Goal: Find specific page/section: Find specific page/section

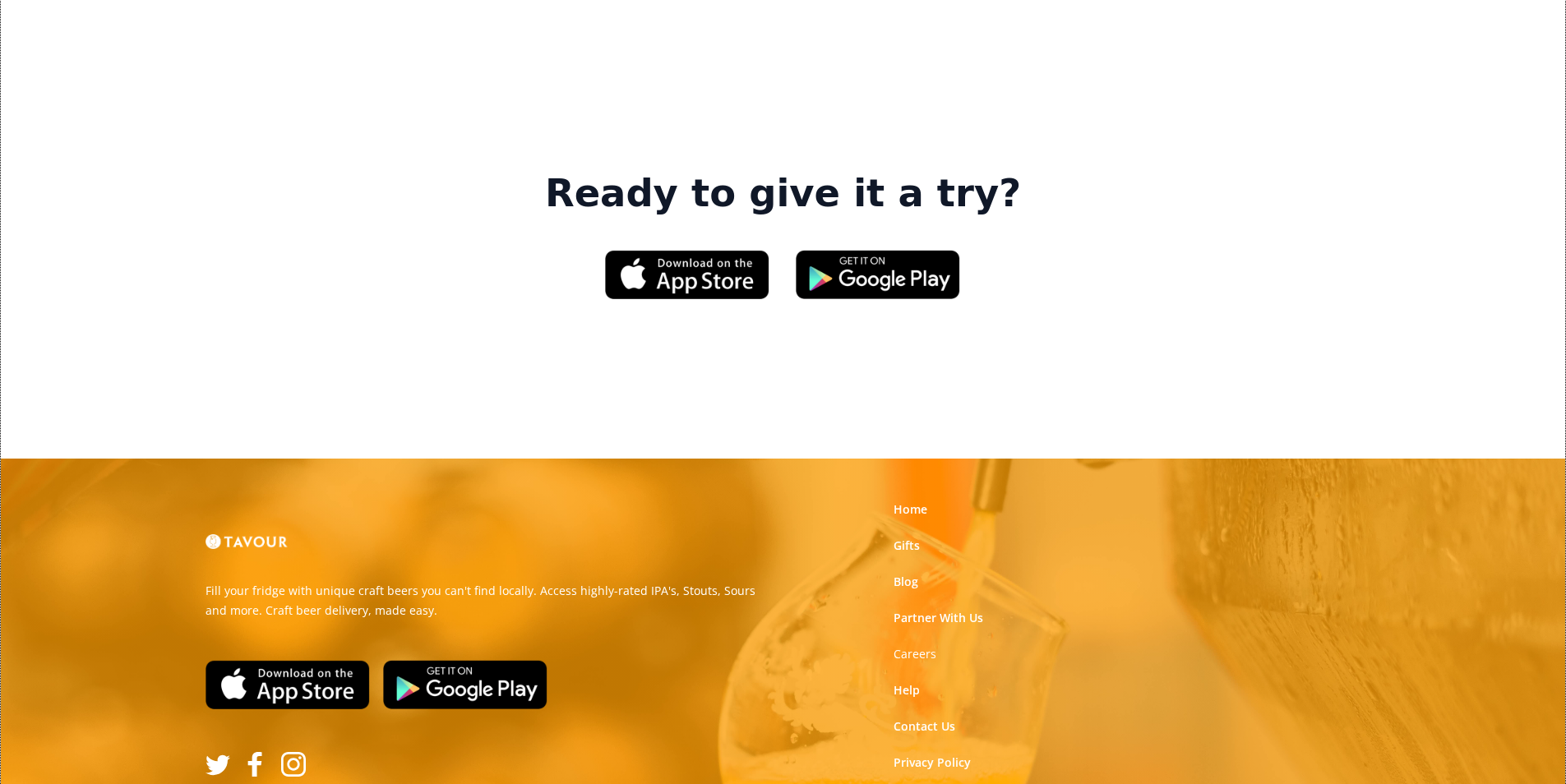
scroll to position [2486, 0]
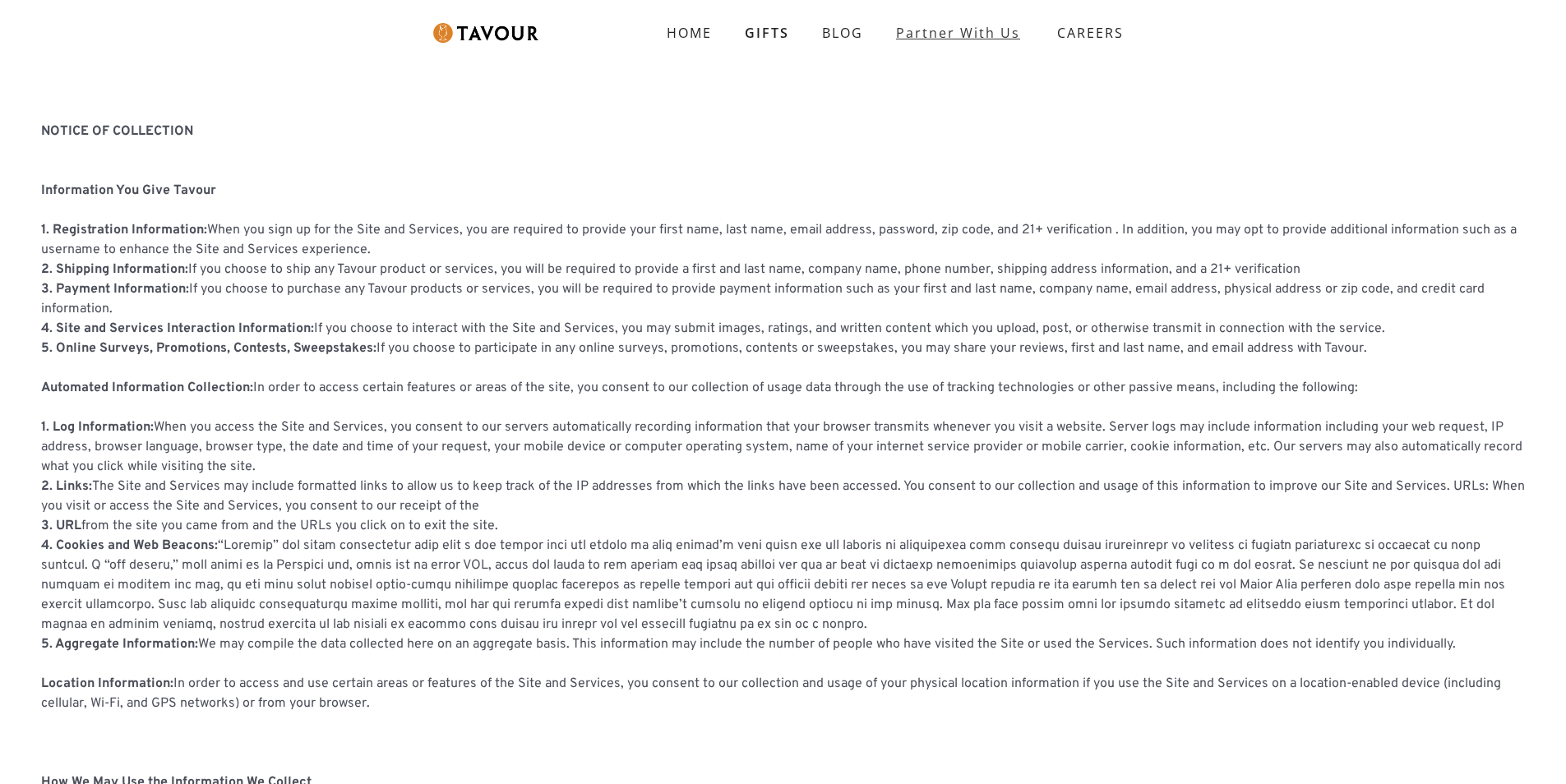
click at [895, 39] on link "partner with us" at bounding box center [958, 33] width 157 height 33
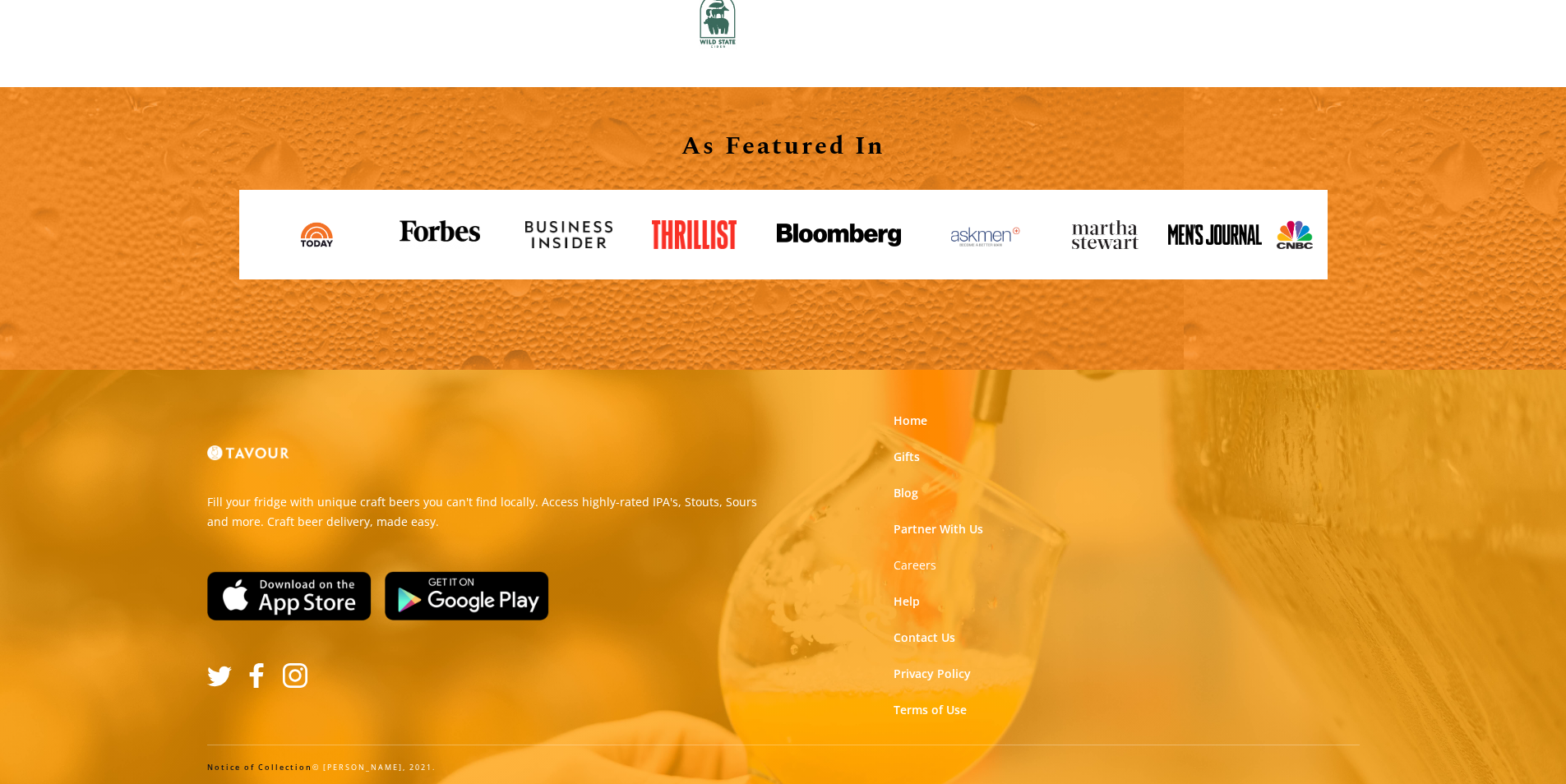
scroll to position [1813, 0]
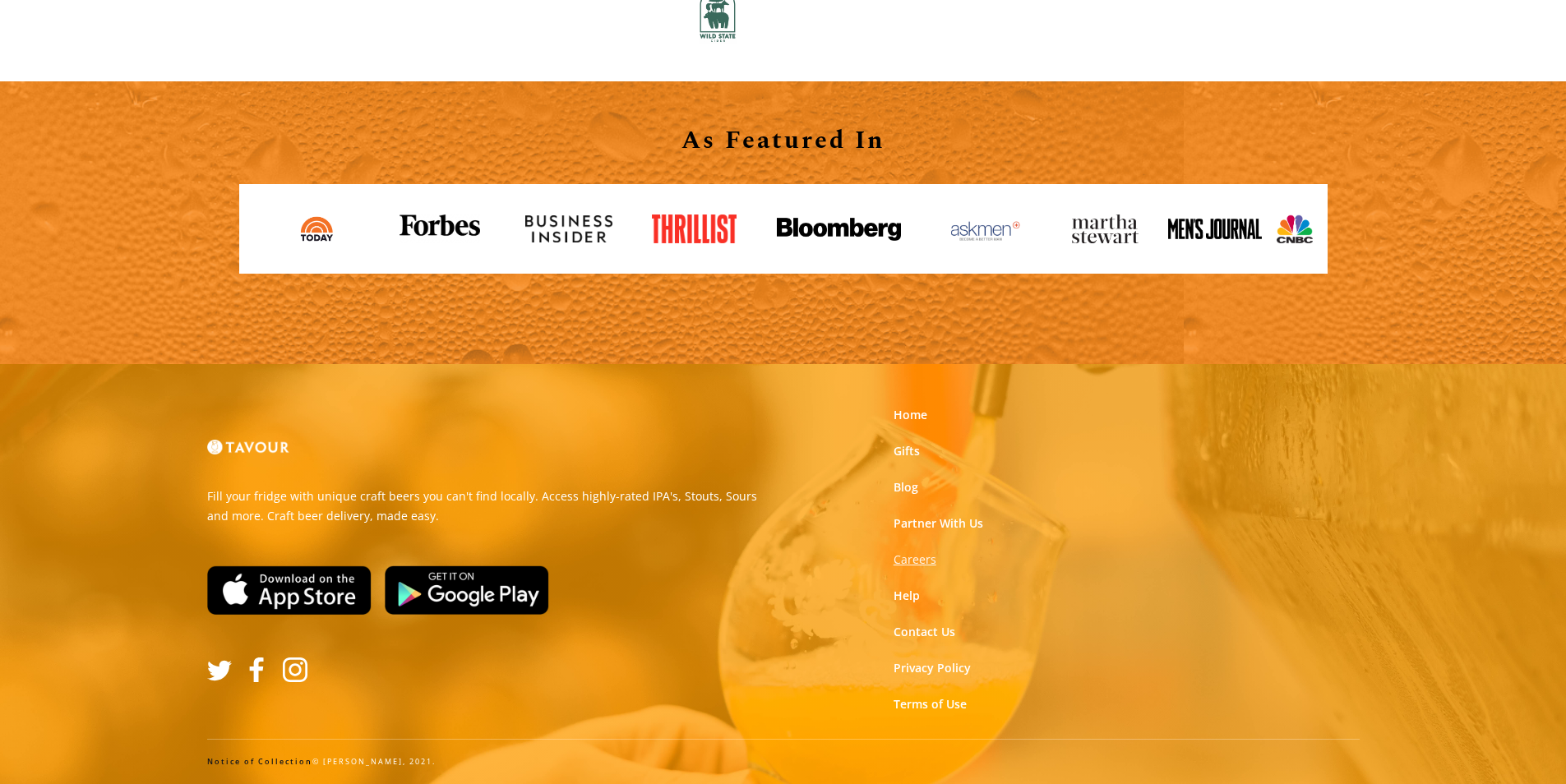
click at [903, 561] on strong "Careers" at bounding box center [915, 559] width 43 height 16
